Goal: Information Seeking & Learning: Learn about a topic

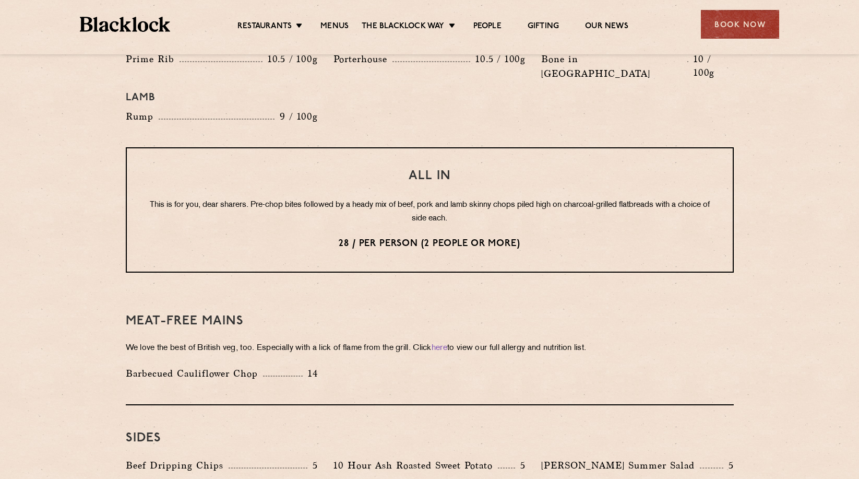
scroll to position [1253, 0]
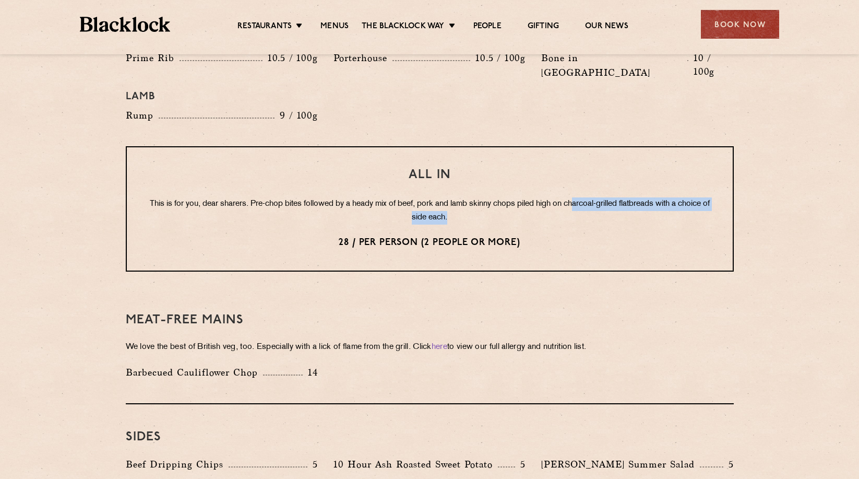
drag, startPoint x: 591, startPoint y: 159, endPoint x: 594, endPoint y: 192, distance: 33.0
click at [594, 192] on div "All In This is for you, dear sharers. Pre-chop bites followed by a heady mix of…" at bounding box center [430, 208] width 608 height 125
click at [594, 197] on p "This is for you, dear sharers. Pre-chop bites followed by a heady mix of beef, …" at bounding box center [430, 210] width 564 height 27
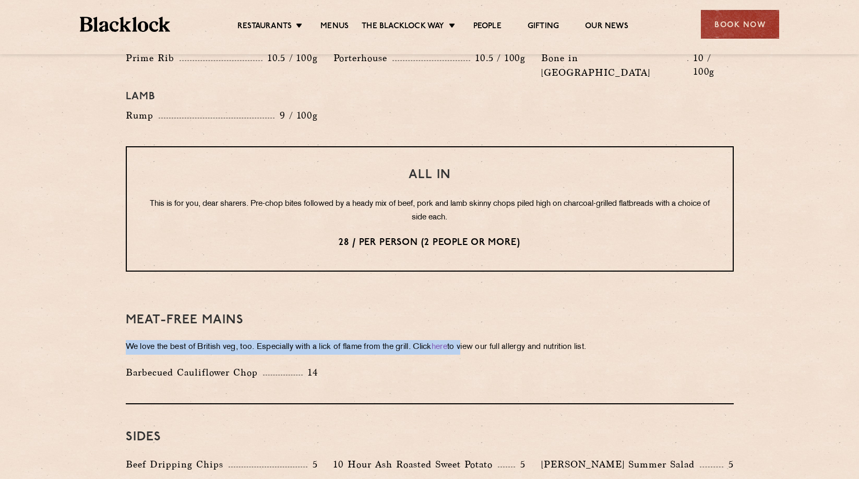
drag, startPoint x: 475, startPoint y: 280, endPoint x: 474, endPoint y: 325, distance: 45.4
click at [474, 325] on div "Meat-Free mains We love the best of British veg, too. Especially with a lick of…" at bounding box center [430, 345] width 608 height 117
click at [474, 340] on p "We love the best of British veg, too. Especially with a lick of flame from the …" at bounding box center [430, 347] width 608 height 15
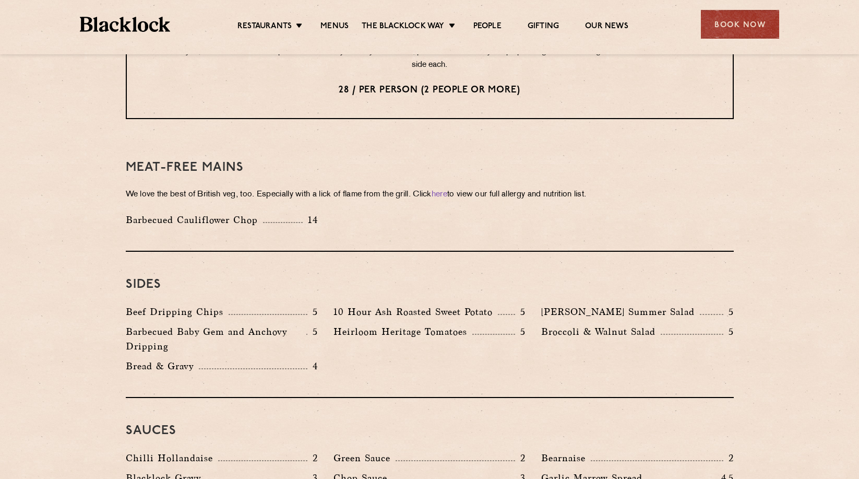
scroll to position [1410, 0]
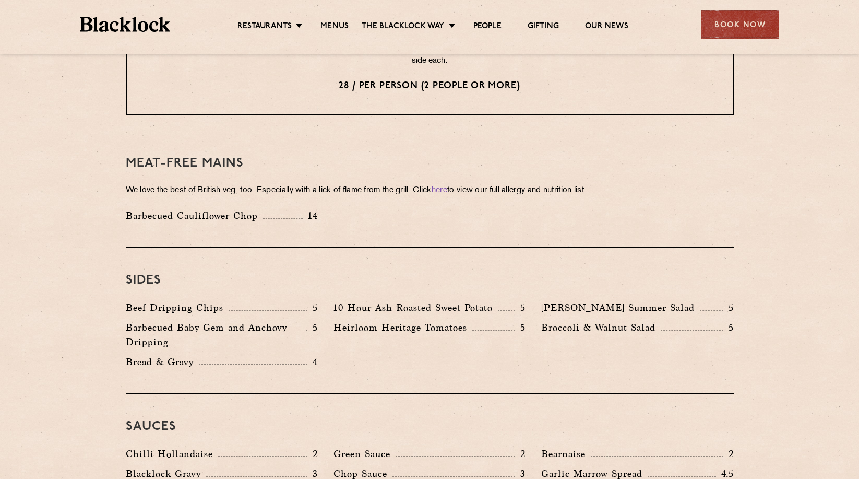
click at [640, 350] on div "Sides Beef Dripping Chips 5 10 Hour Ash Roasted Sweet Potato 5 [PERSON_NAME] Su…" at bounding box center [430, 320] width 608 height 146
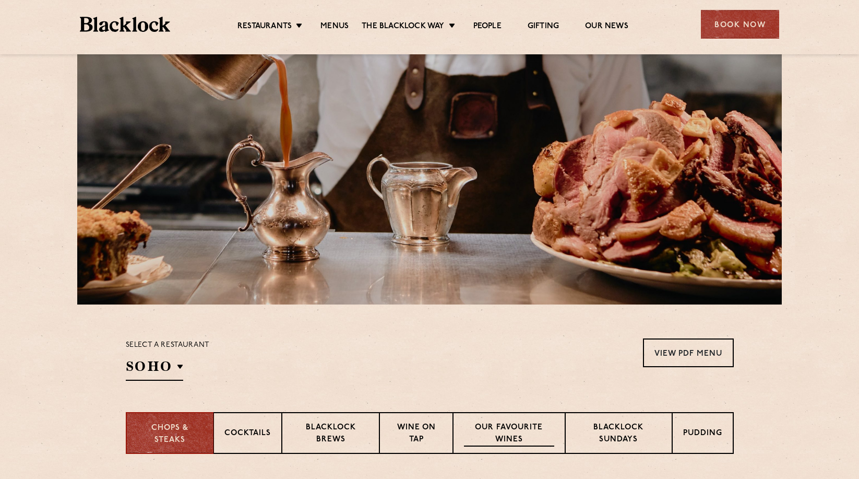
scroll to position [0, 0]
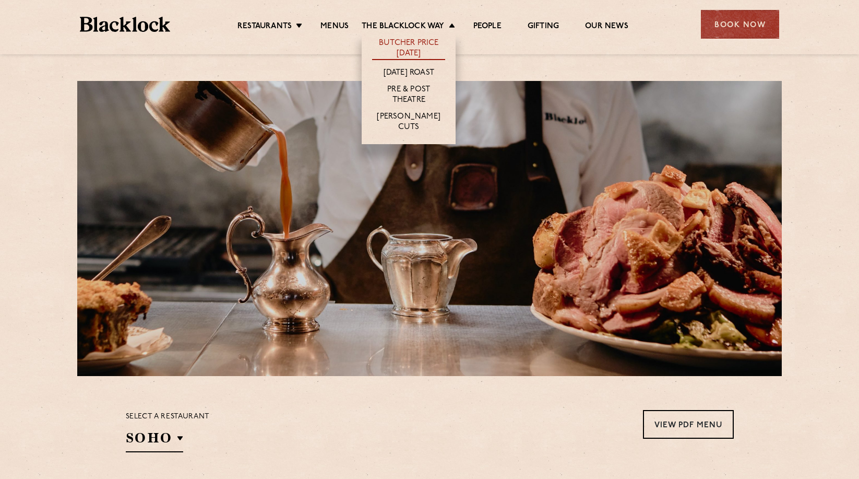
click at [408, 57] on link "Butcher Price [DATE]" at bounding box center [408, 49] width 73 height 22
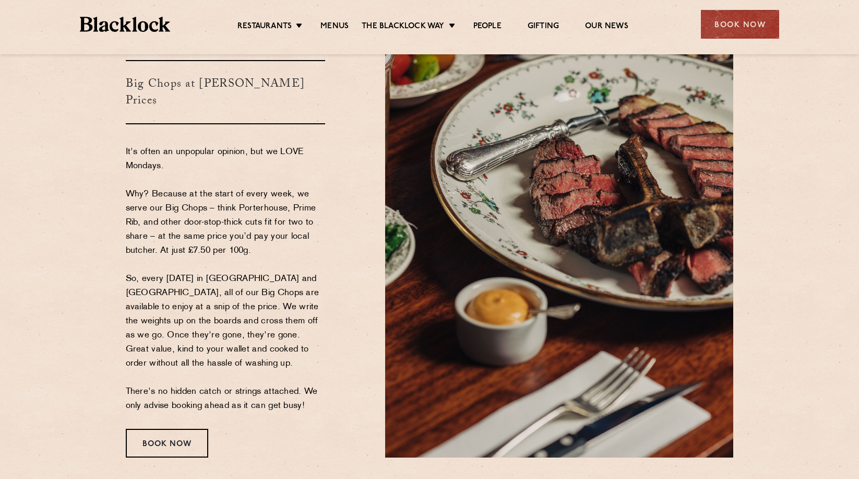
scroll to position [52, 0]
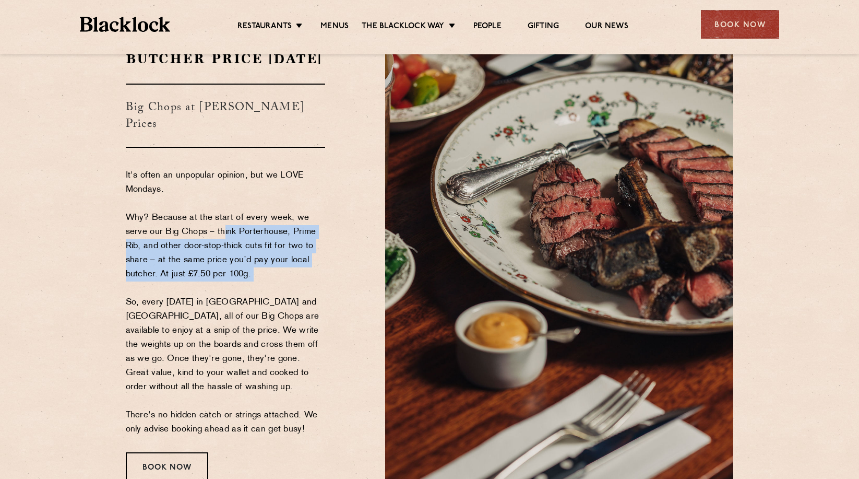
drag, startPoint x: 219, startPoint y: 231, endPoint x: 302, endPoint y: 285, distance: 99.2
click at [302, 285] on p "It's often an unpopular opinion, but we LOVE Mondays. Why? Because at the start…" at bounding box center [226, 303] width 200 height 268
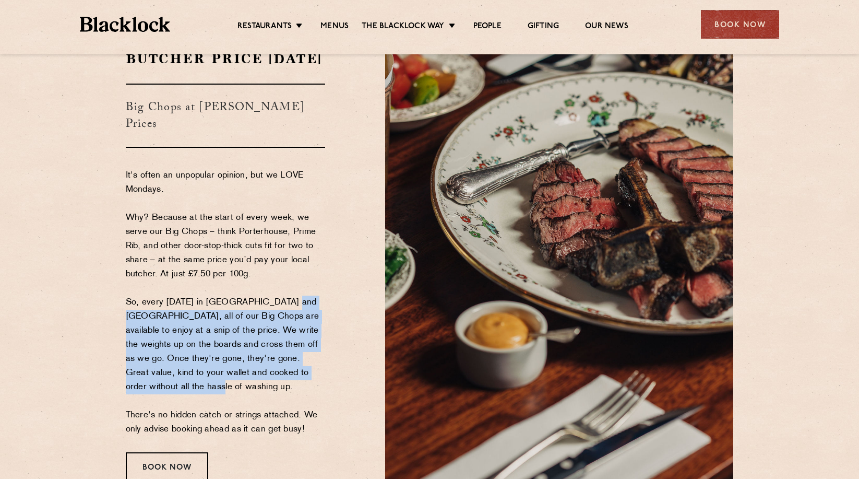
drag, startPoint x: 289, startPoint y: 310, endPoint x: 304, endPoint y: 390, distance: 81.8
click at [304, 390] on p "It's often an unpopular opinion, but we LOVE Mondays. Why? Because at the start…" at bounding box center [226, 303] width 200 height 268
